Goal: Obtain resource: Download file/media

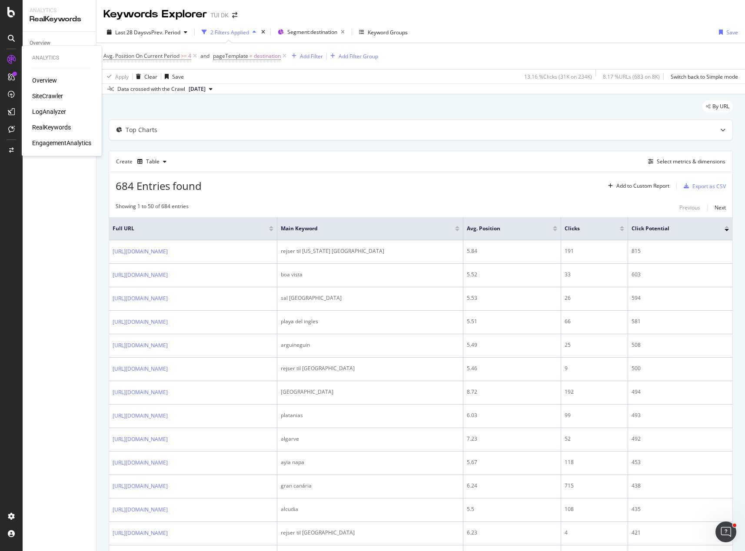
click at [52, 93] on div "SiteCrawler" at bounding box center [47, 96] width 31 height 9
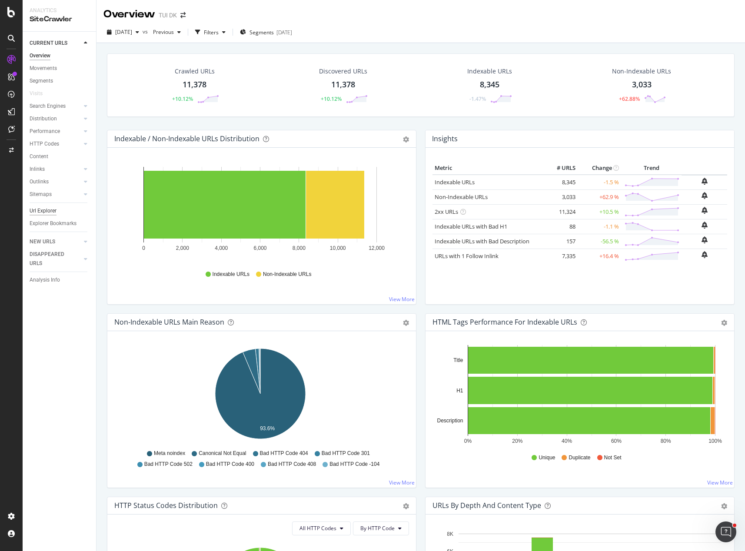
click at [46, 211] on div "Url Explorer" at bounding box center [43, 210] width 27 height 9
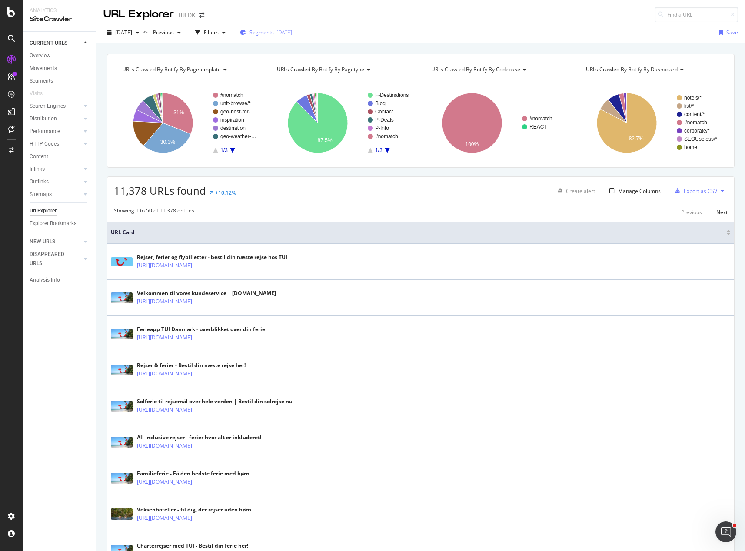
click at [274, 32] on span "Segments" at bounding box center [261, 32] width 24 height 7
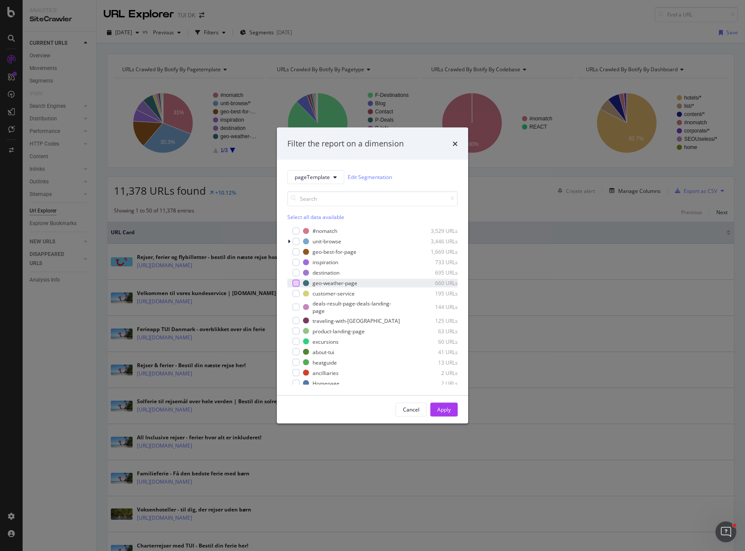
click at [296, 284] on div "modal" at bounding box center [295, 282] width 7 height 7
click at [444, 410] on div "Apply" at bounding box center [443, 409] width 13 height 7
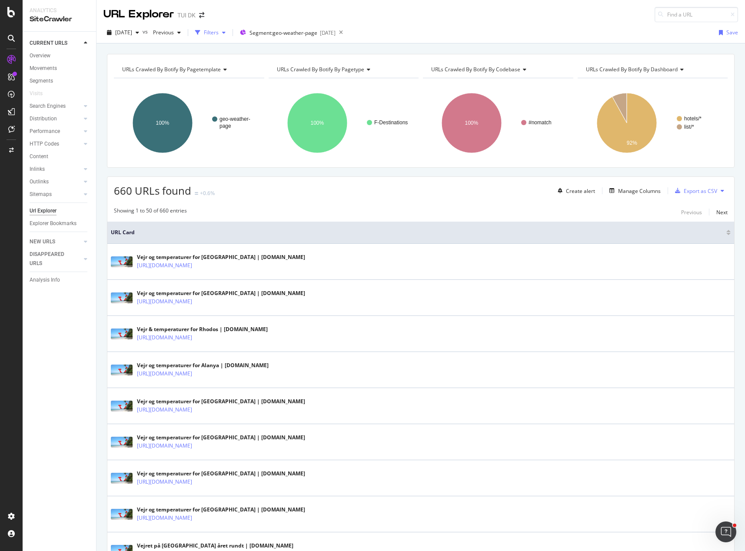
click at [218, 32] on div "Filters" at bounding box center [211, 32] width 15 height 7
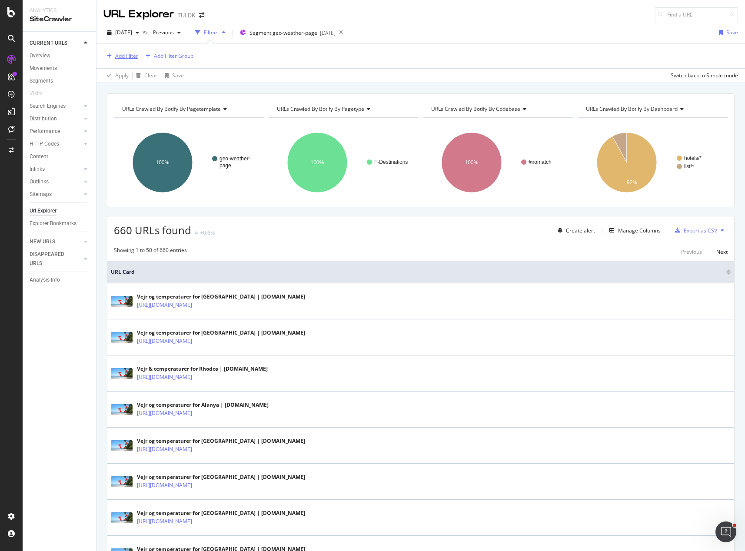
click at [121, 57] on div "Add Filter" at bounding box center [126, 55] width 23 height 7
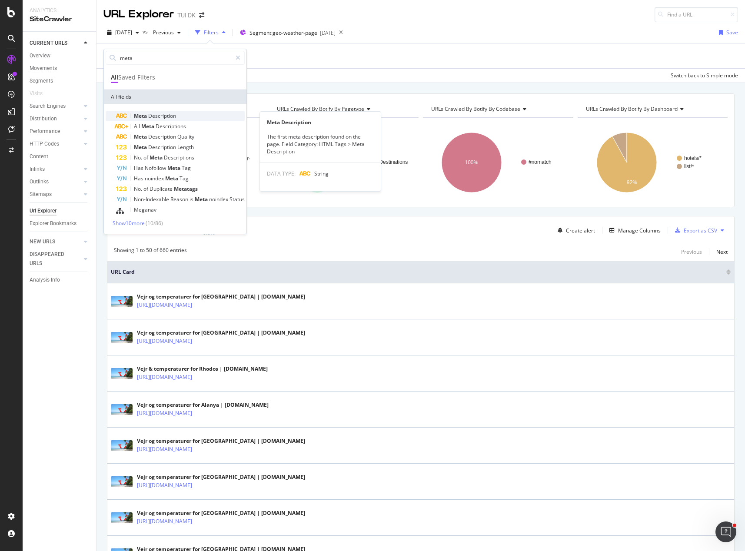
type input "meta"
click at [153, 116] on span "Description" at bounding box center [162, 115] width 28 height 7
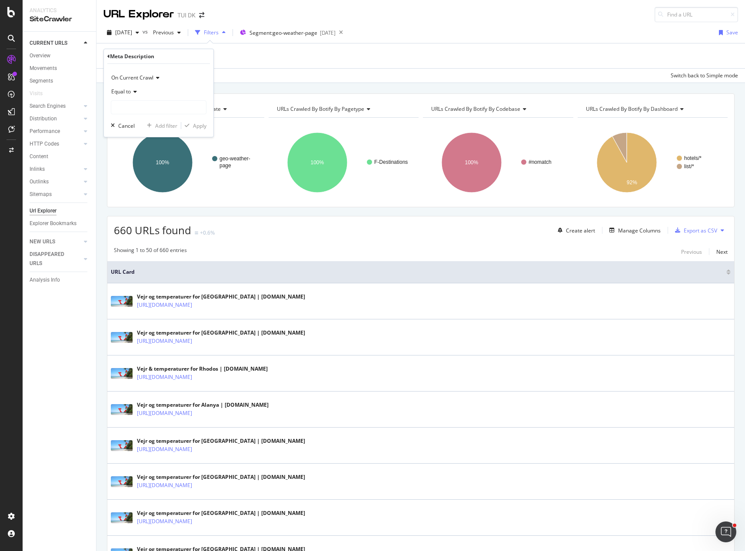
click at [124, 93] on span "Equal to" at bounding box center [121, 91] width 20 height 7
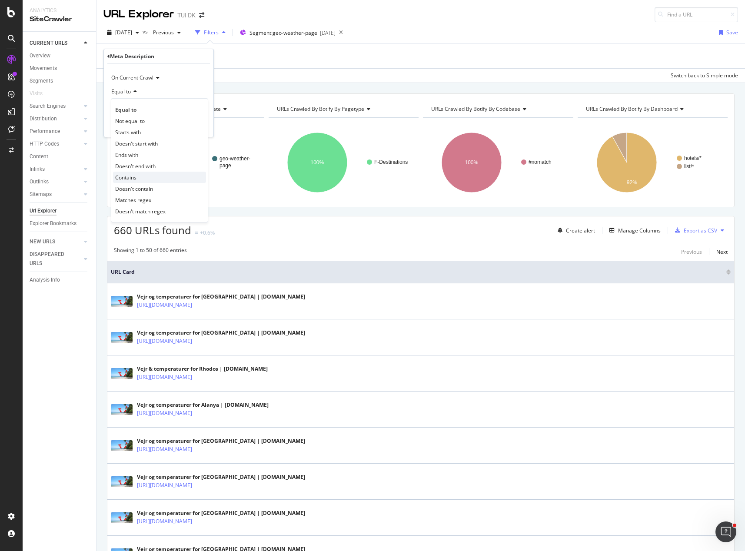
click at [143, 176] on div "Contains" at bounding box center [159, 177] width 93 height 11
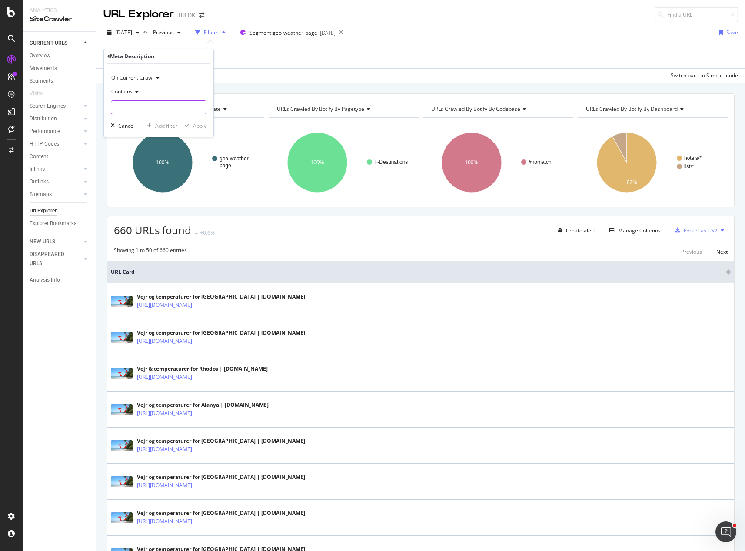
click at [138, 104] on input "text" at bounding box center [158, 107] width 95 height 14
type input "vand"
click at [201, 129] on div "Apply" at bounding box center [199, 125] width 13 height 7
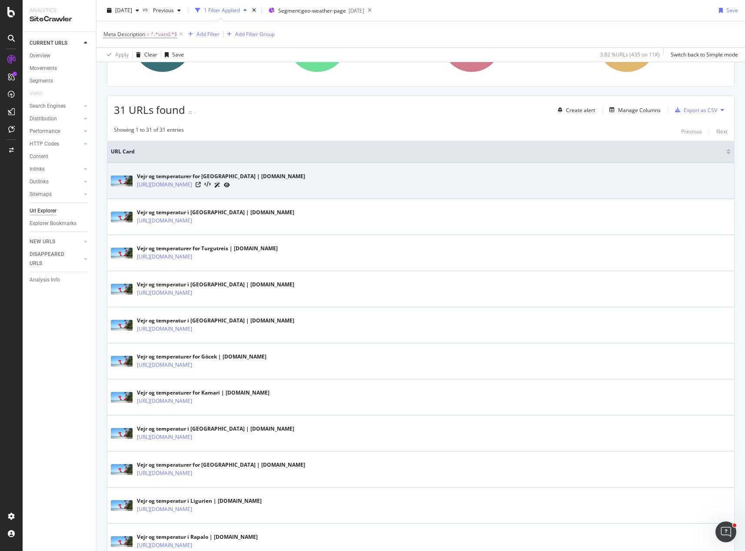
scroll to position [130, 0]
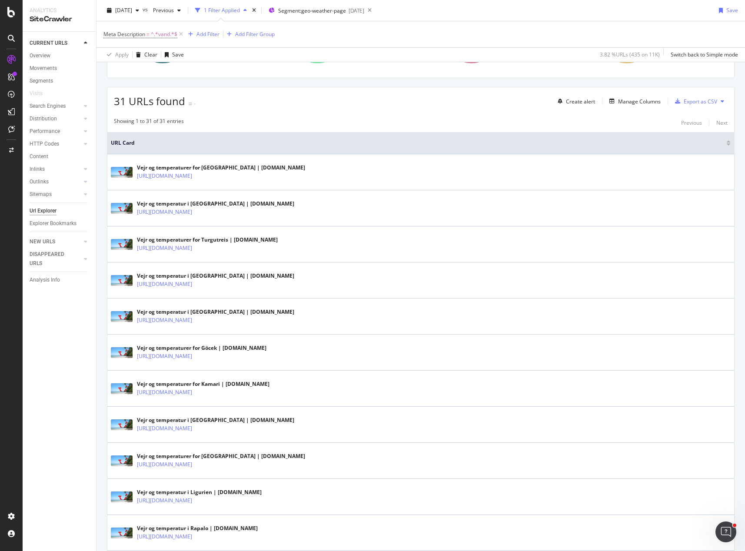
click at [633, 107] on div "Create alert Manage Columns Export as CSV" at bounding box center [640, 101] width 173 height 15
click at [632, 99] on div "Manage Columns" at bounding box center [639, 101] width 43 height 7
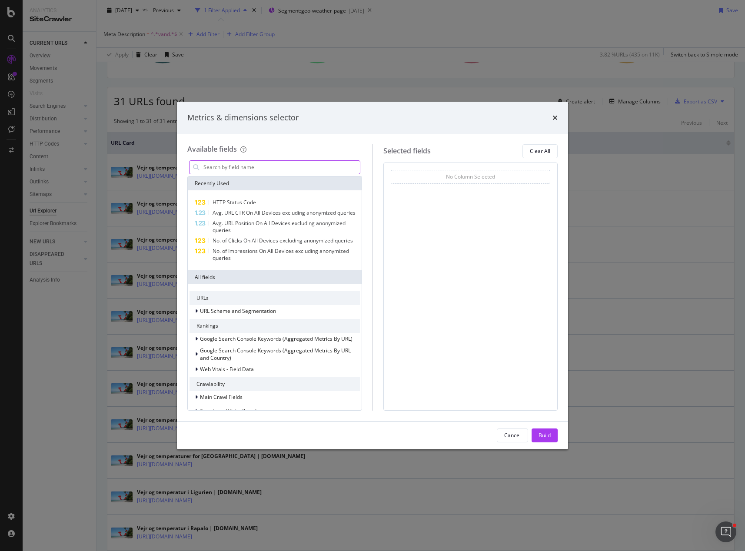
click at [263, 167] on input "modal" at bounding box center [280, 167] width 157 height 13
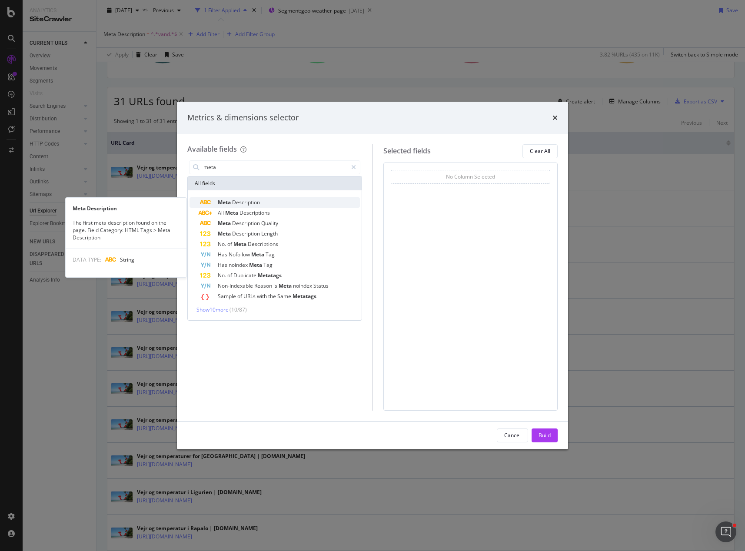
type input "meta"
click at [247, 202] on span "Description" at bounding box center [246, 202] width 28 height 7
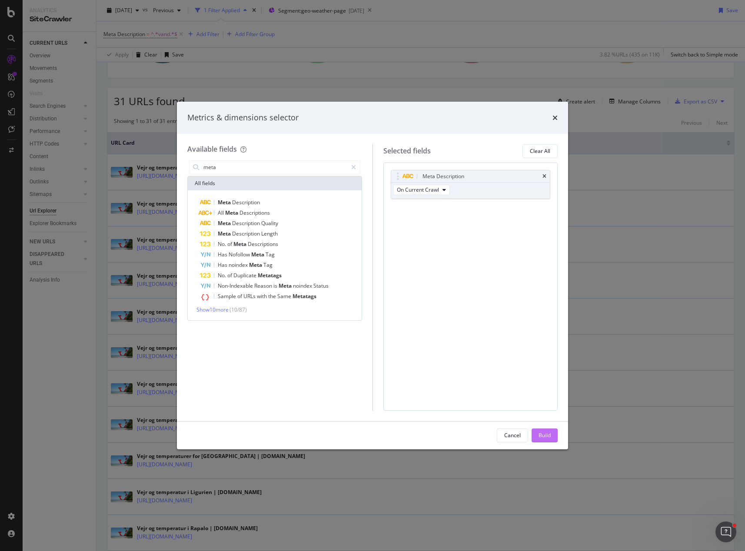
click at [537, 440] on button "Build" at bounding box center [544, 435] width 26 height 14
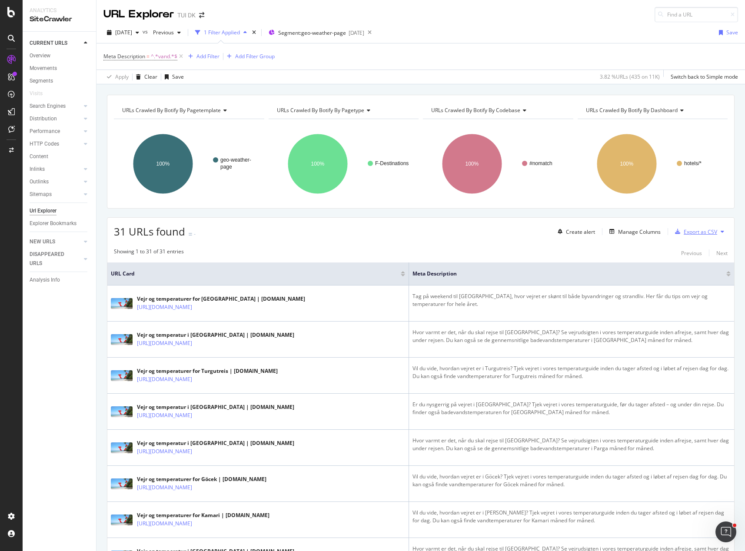
click at [694, 232] on div "Export as CSV" at bounding box center [699, 231] width 33 height 7
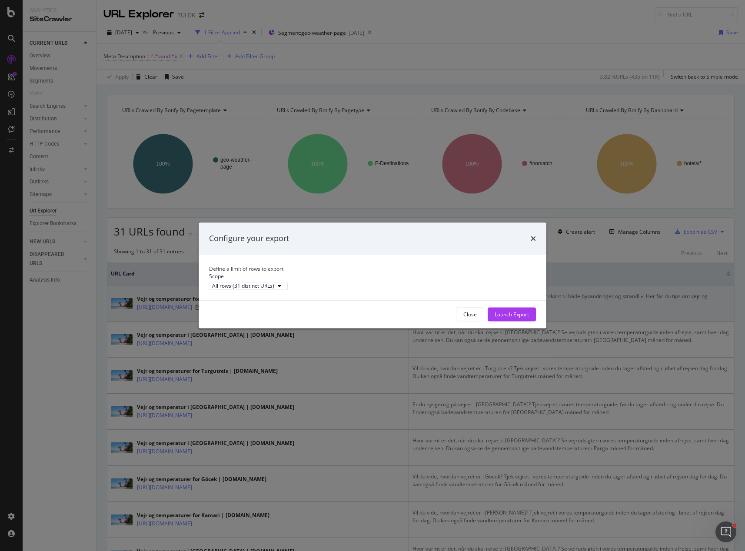
click at [526, 318] on div "Launch Export" at bounding box center [511, 314] width 34 height 7
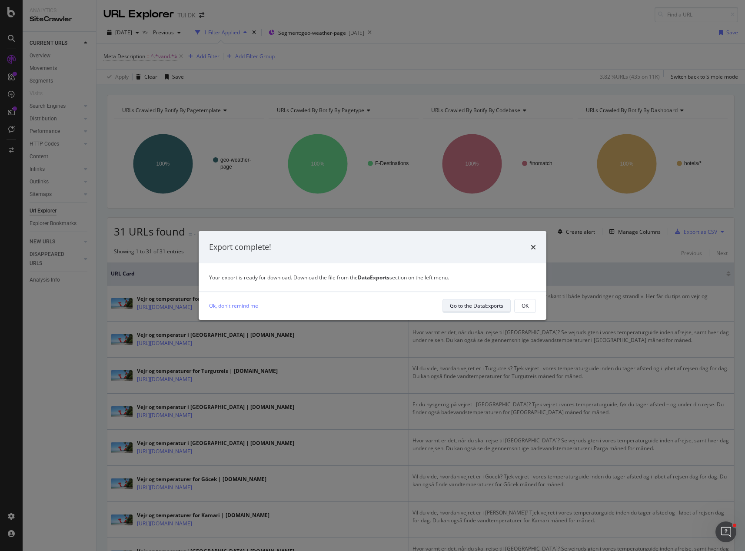
click at [492, 310] on div "Go to the DataExports" at bounding box center [476, 306] width 53 height 12
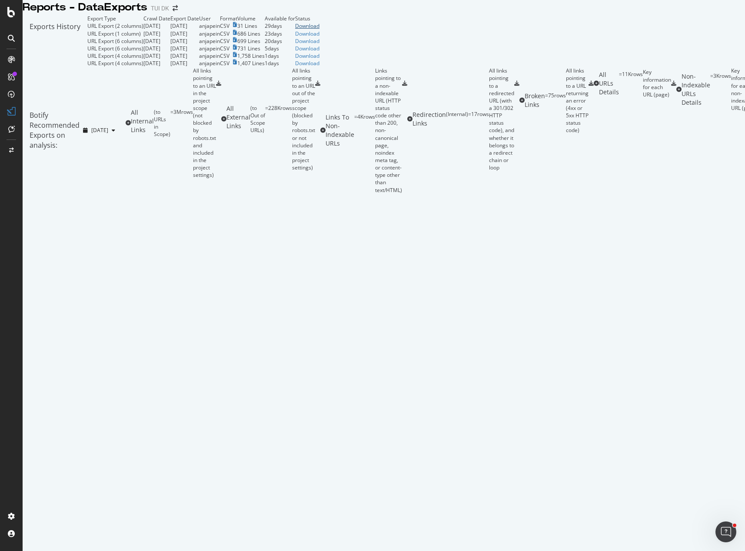
click at [319, 30] on div "Download" at bounding box center [307, 25] width 24 height 7
